Goal: Find contact information: Find contact information

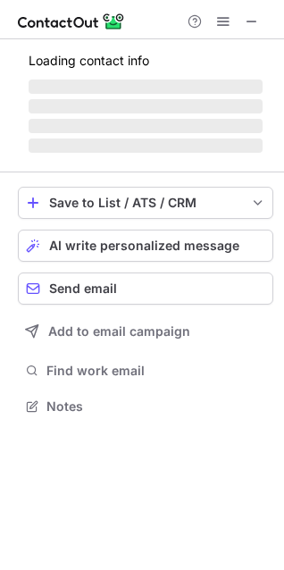
scroll to position [405, 284]
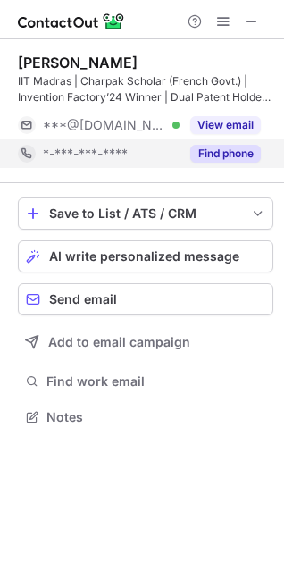
click at [231, 152] on button "Find phone" at bounding box center [225, 154] width 71 height 18
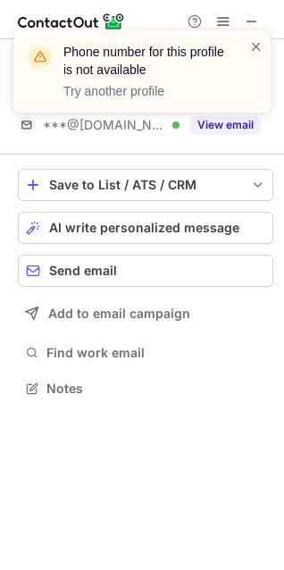
scroll to position [376, 284]
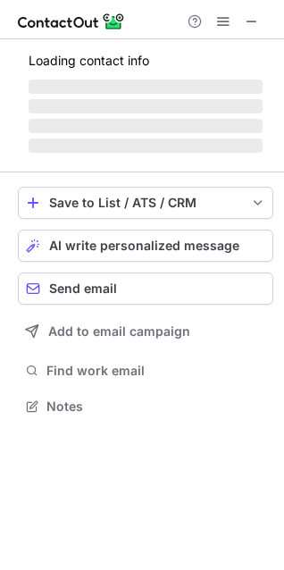
scroll to position [417, 284]
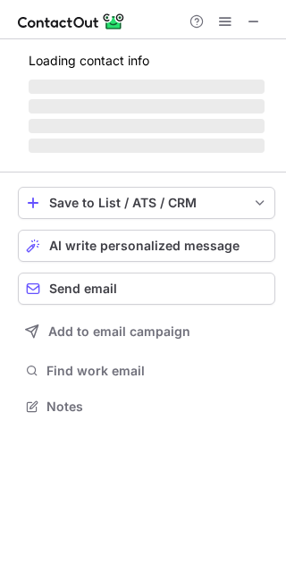
scroll to position [372, 286]
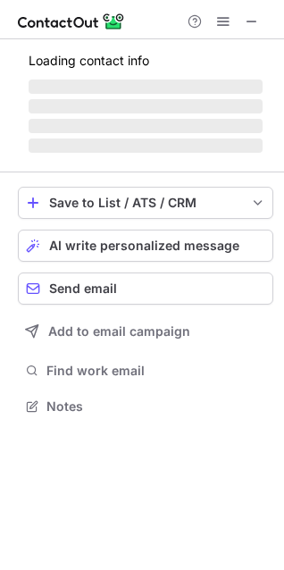
scroll to position [405, 284]
